Goal: Information Seeking & Learning: Learn about a topic

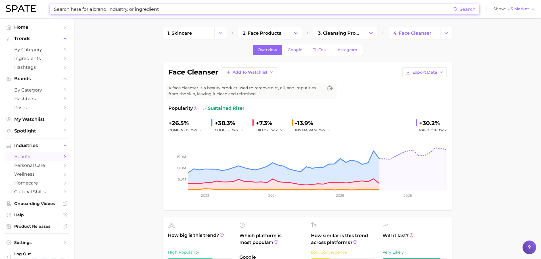
click at [101, 9] on input at bounding box center [253, 9] width 400 height 10
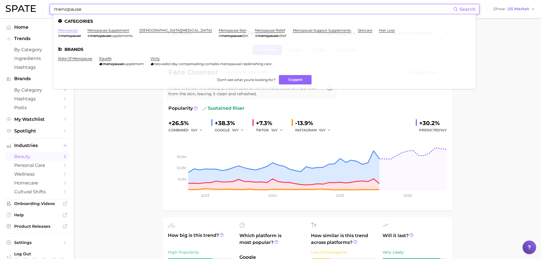
type input "menopause"
click at [76, 31] on link "menopause" at bounding box center [68, 30] width 20 height 4
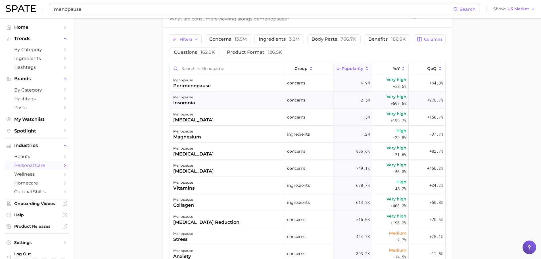
scroll to position [312, 0]
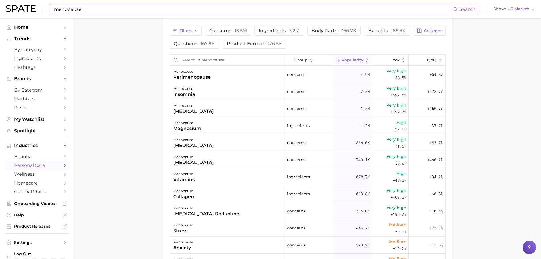
click at [202, 28] on div "Filters concerns 13.5m ingredients 3.2m body parts 766.7k benefits 186.9k quest…" at bounding box center [289, 37] width 241 height 23
click at [232, 28] on span "concerns 13.5m" at bounding box center [227, 30] width 37 height 5
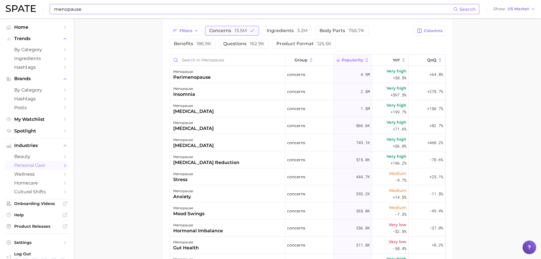
click at [232, 28] on span "concerns 13.5m" at bounding box center [227, 30] width 37 height 5
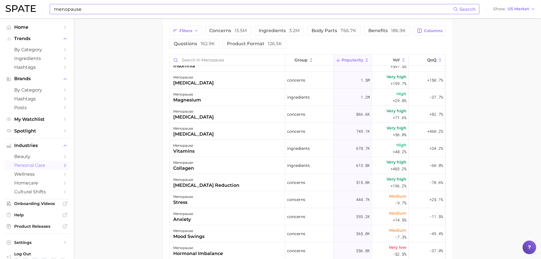
scroll to position [0, 0]
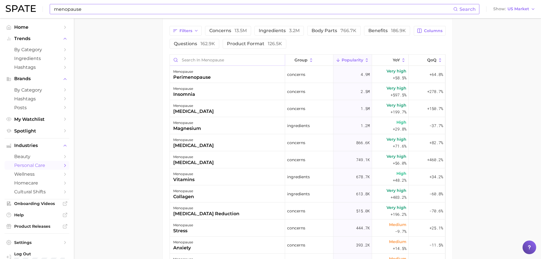
click at [190, 57] on input "Search in menopause" at bounding box center [227, 59] width 115 height 11
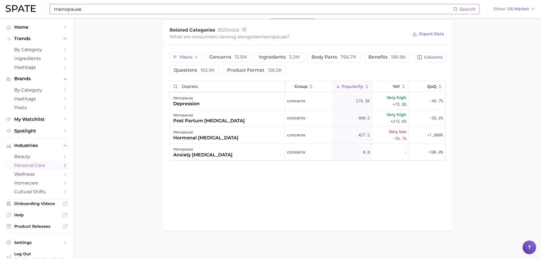
scroll to position [280, 0]
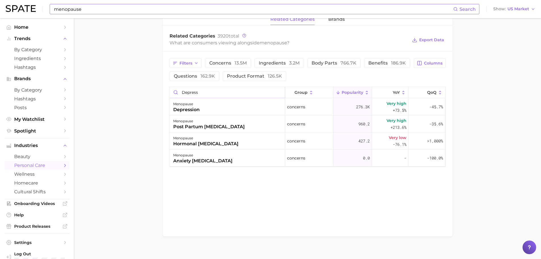
click at [187, 89] on input "depress" at bounding box center [227, 92] width 115 height 11
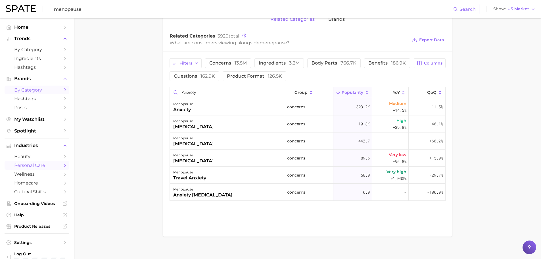
type input "anxiety"
